Goal: Task Accomplishment & Management: Use online tool/utility

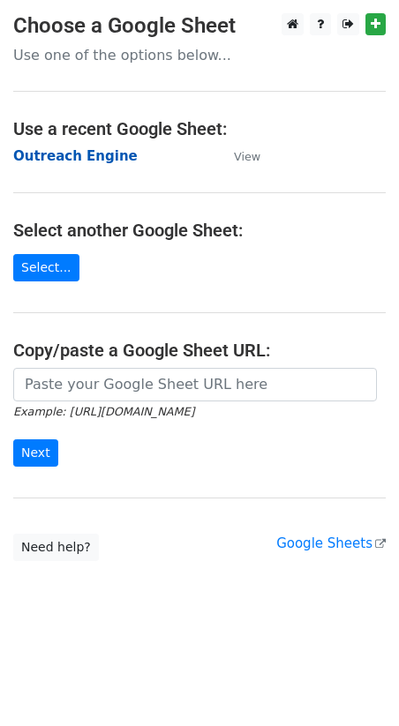
click at [71, 154] on strong "Outreach Engine" at bounding box center [75, 156] width 124 height 16
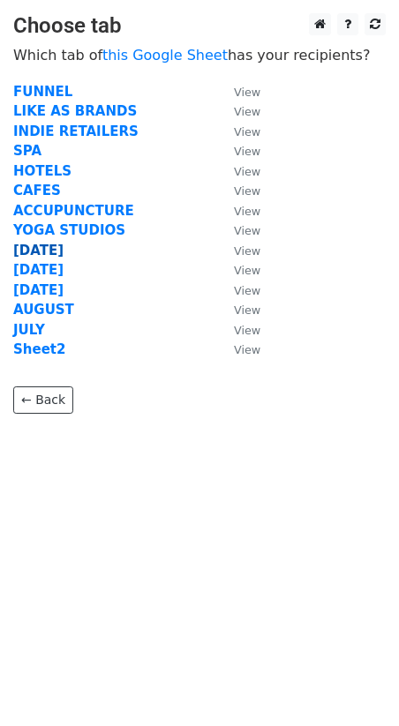
click at [34, 244] on strong "[DATE]" at bounding box center [38, 251] width 50 height 16
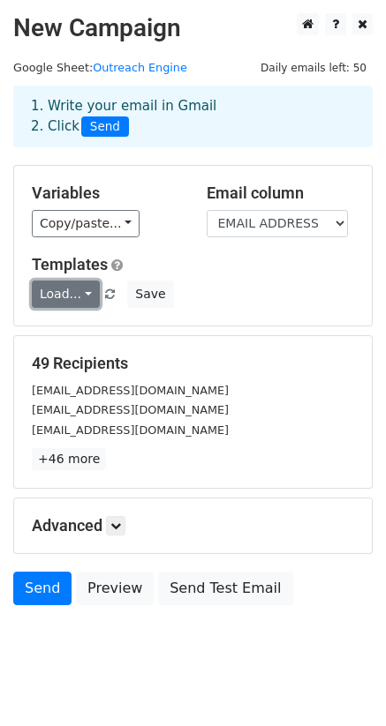
click at [68, 289] on link "Load..." at bounding box center [66, 294] width 68 height 27
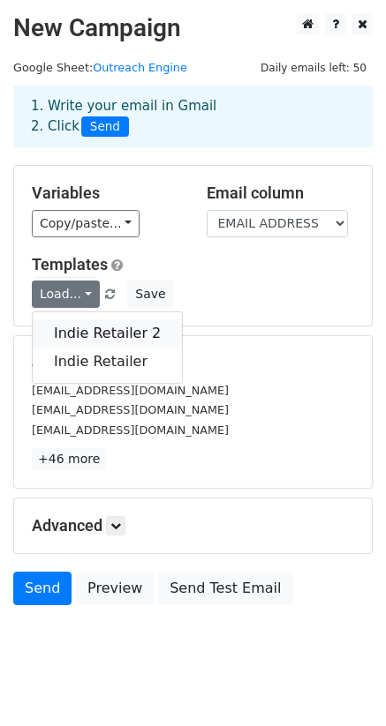
click at [87, 330] on link "Indie Retailer 2" at bounding box center [107, 333] width 149 height 28
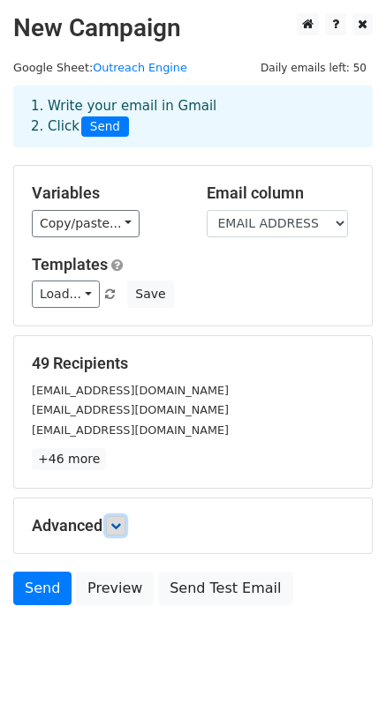
click at [117, 530] on icon at bounding box center [115, 526] width 11 height 11
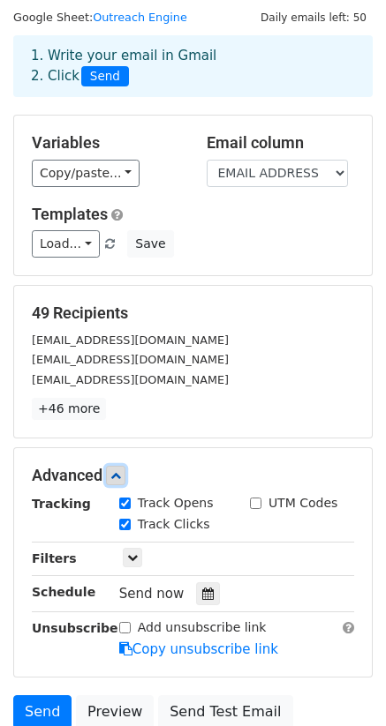
scroll to position [203, 0]
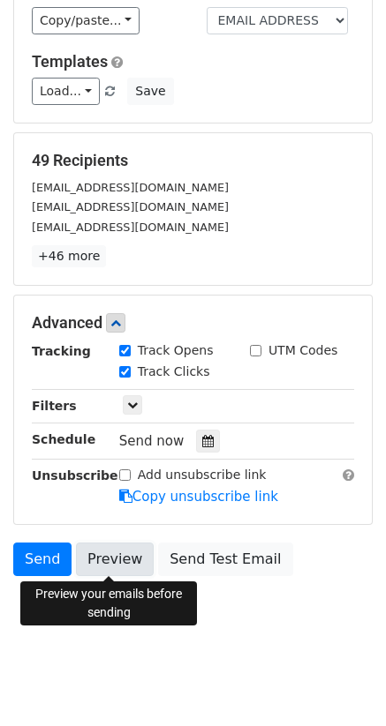
click at [122, 563] on link "Preview" at bounding box center [115, 560] width 78 height 34
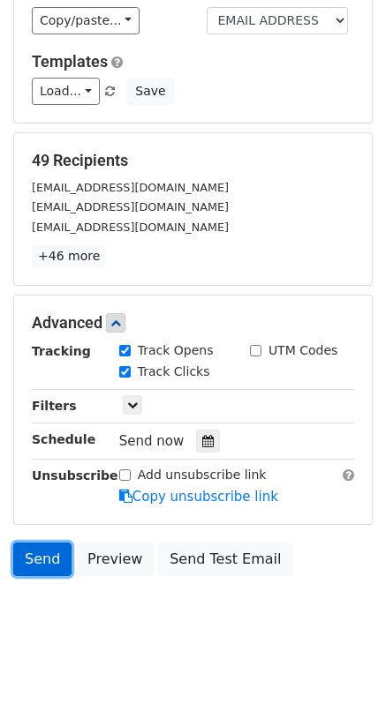
click at [43, 559] on link "Send" at bounding box center [42, 560] width 58 height 34
click at [41, 559] on link "Send" at bounding box center [42, 560] width 58 height 34
